Goal: Task Accomplishment & Management: Manage account settings

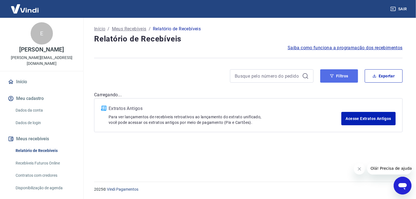
click at [336, 77] on button "Filtros" at bounding box center [339, 75] width 38 height 13
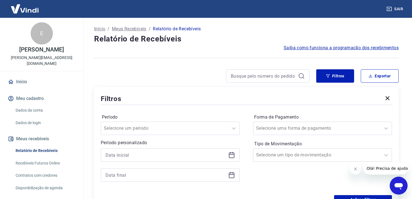
click at [232, 154] on icon at bounding box center [231, 155] width 7 height 7
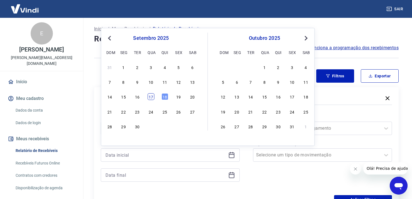
click at [153, 99] on div "17" at bounding box center [151, 97] width 7 height 7
type input "[DATE]"
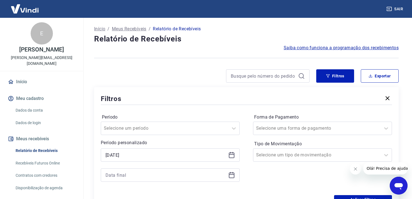
click at [229, 176] on icon at bounding box center [231, 175] width 7 height 7
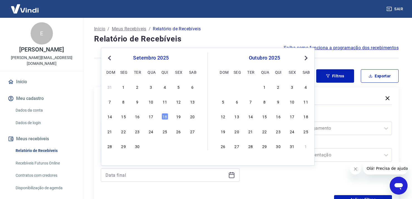
click at [150, 116] on div "17" at bounding box center [151, 116] width 7 height 7
type input "[DATE]"
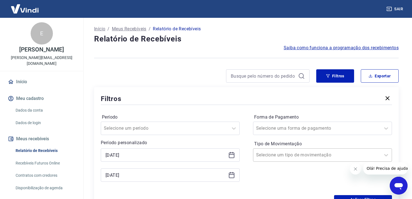
scroll to position [111, 0]
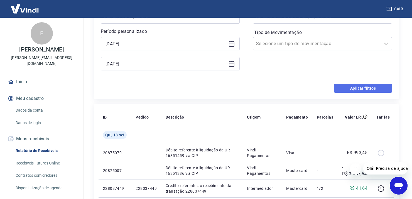
click at [366, 88] on button "Aplicar filtros" at bounding box center [363, 88] width 58 height 9
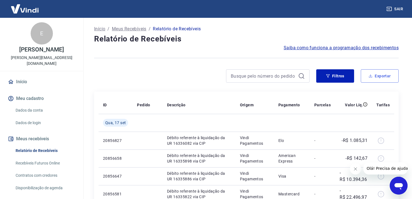
click at [386, 78] on button "Exportar" at bounding box center [380, 75] width 38 height 13
type input "[DATE]"
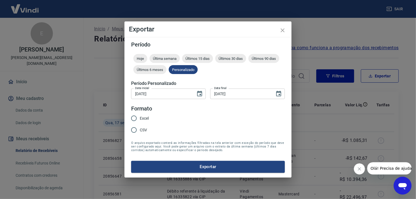
click at [149, 117] on span "Excel" at bounding box center [144, 119] width 9 height 6
click at [140, 117] on input "Excel" at bounding box center [134, 118] width 12 height 12
radio input "true"
click at [197, 167] on button "Exportar" at bounding box center [208, 167] width 154 height 12
